Goal: Find specific page/section: Locate a particular part of the current website

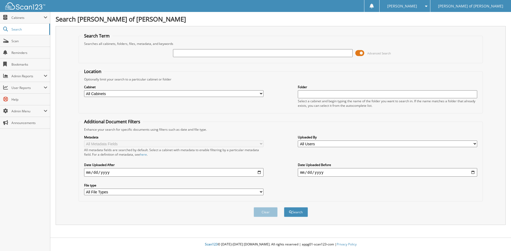
click at [183, 52] on input "text" at bounding box center [262, 53] width 179 height 8
paste input "BFU0723T"
type input "BFU0723T"
click at [284, 207] on button "Search" at bounding box center [296, 212] width 24 height 10
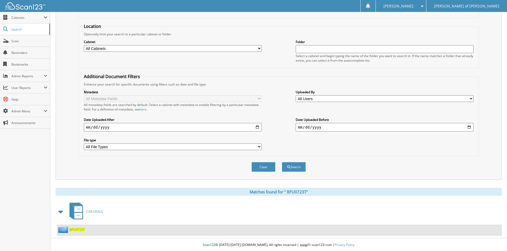
scroll to position [46, 0]
click at [78, 228] on span "B F U 0 7 2 3 T" at bounding box center [76, 229] width 15 height 5
